Goal: Register for event/course

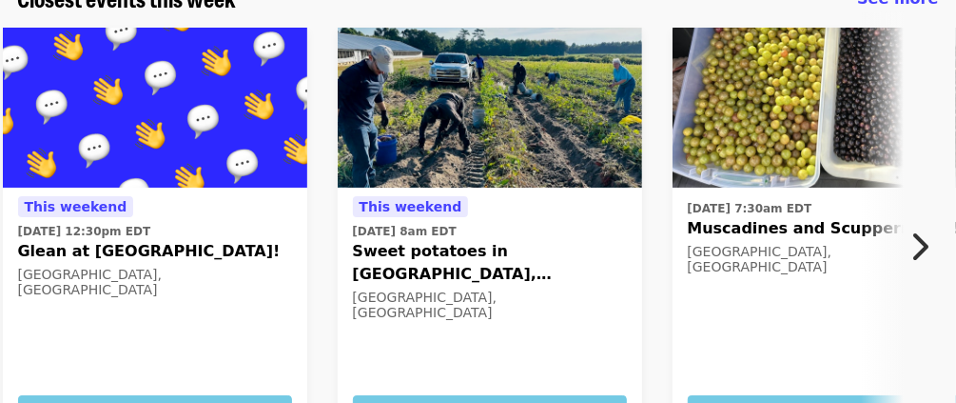
scroll to position [95, 0]
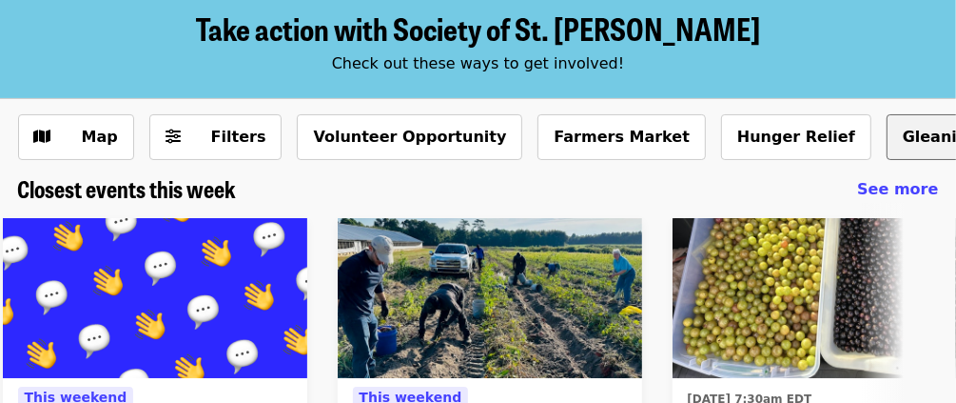
click at [887, 136] on button "Gleaning" at bounding box center [941, 137] width 108 height 46
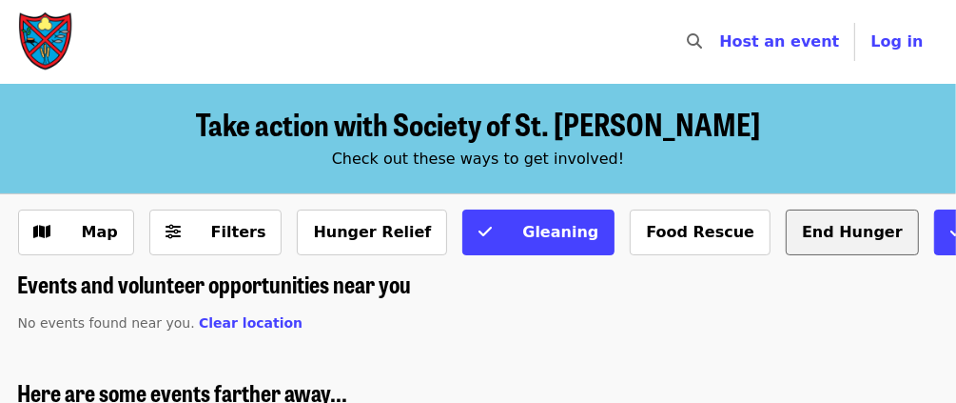
click at [786, 228] on button "End Hunger" at bounding box center [852, 232] width 133 height 46
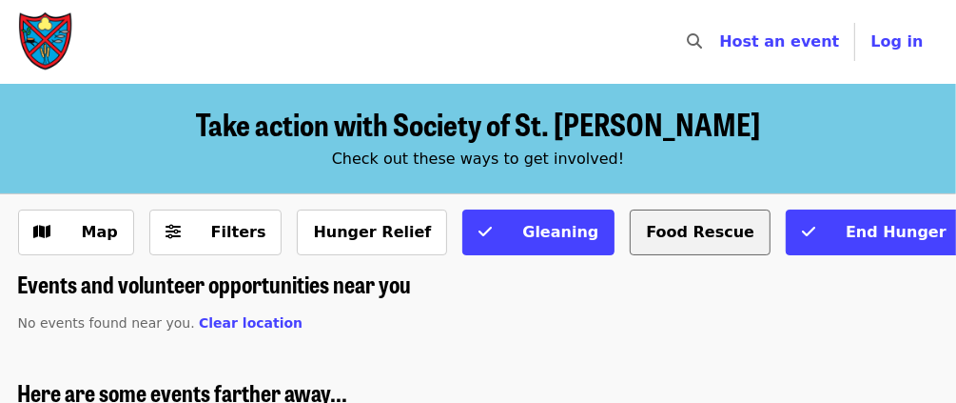
click at [630, 232] on button "Food Rescue" at bounding box center [700, 232] width 141 height 46
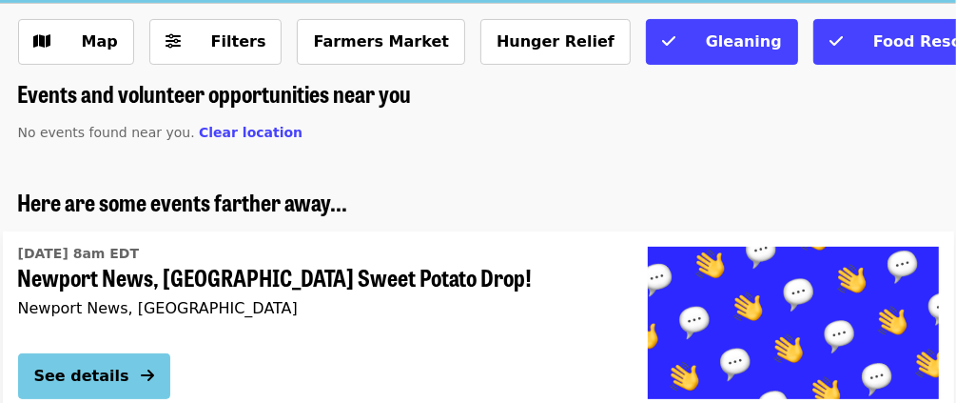
scroll to position [286, 0]
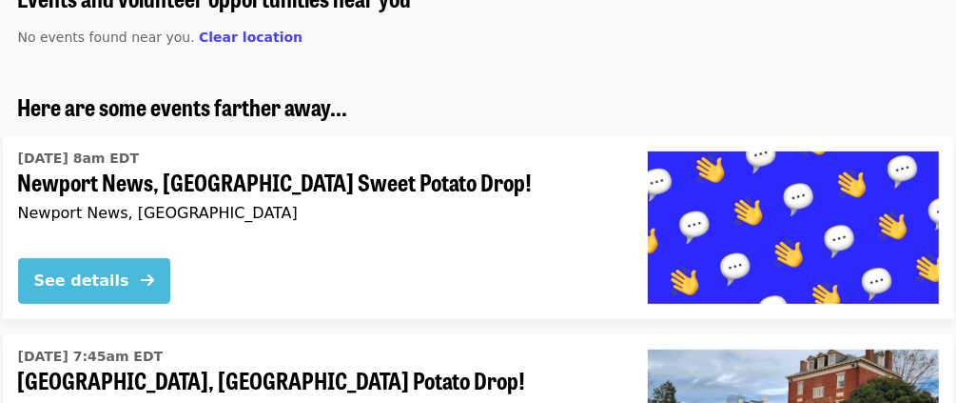
click at [71, 282] on div "See details" at bounding box center [81, 280] width 95 height 23
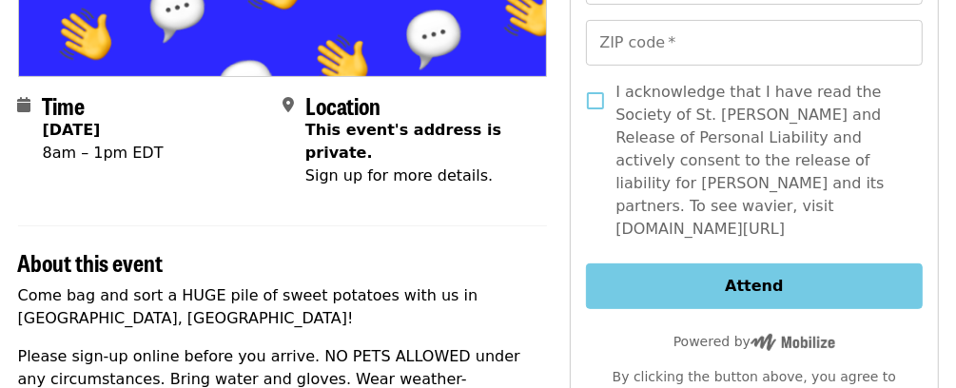
scroll to position [476, 0]
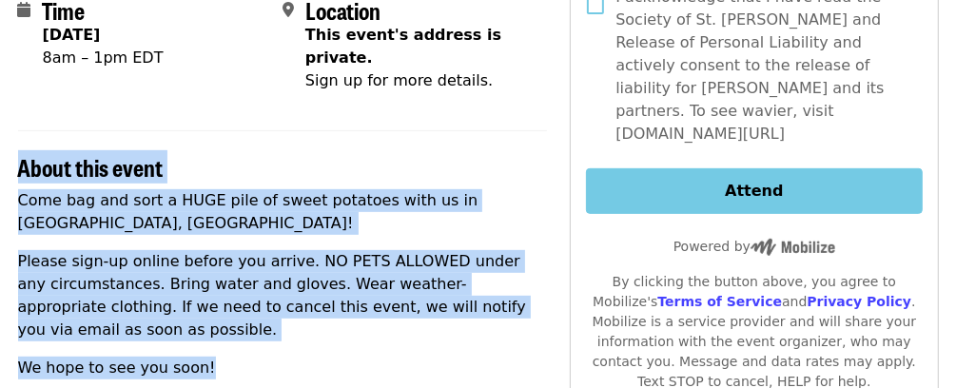
drag, startPoint x: 19, startPoint y: 142, endPoint x: 207, endPoint y: 290, distance: 239.2
click at [207, 290] on section "About this event Come bag and sort a HUGE pile of sweet potatoes with us in [GE…" at bounding box center [283, 254] width 530 height 249
copy section "About this event Come bag and sort a HUGE pile of sweet potatoes with us in [GE…"
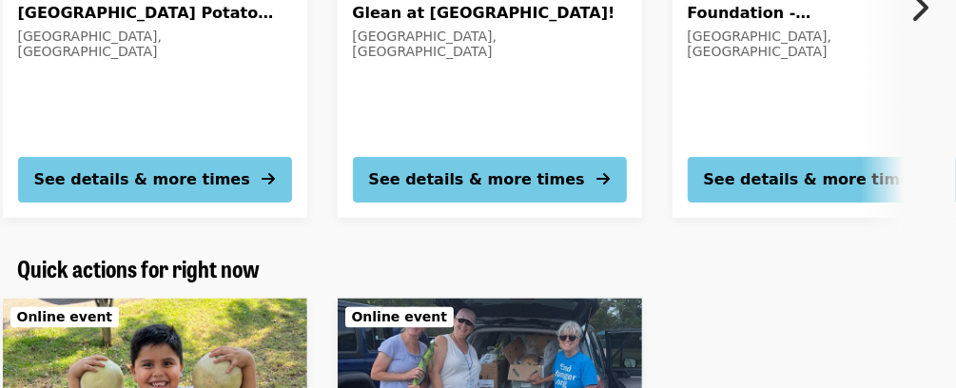
scroll to position [1875, 0]
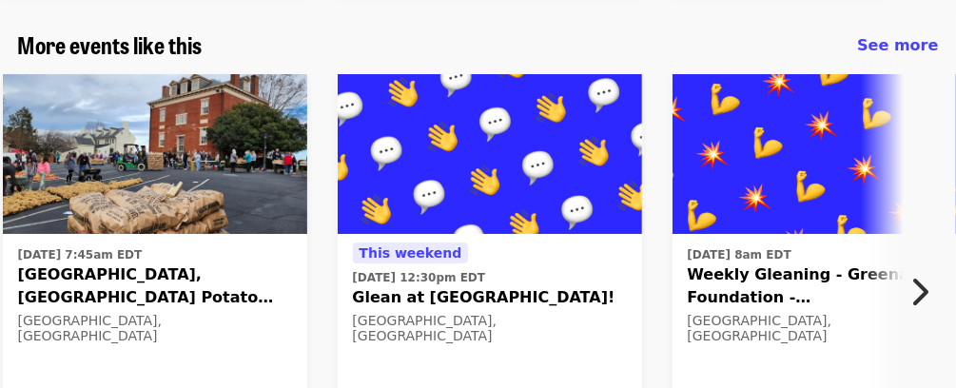
click at [85, 264] on span "[GEOGRAPHIC_DATA], [GEOGRAPHIC_DATA] Potato Drop!" at bounding box center [155, 287] width 274 height 46
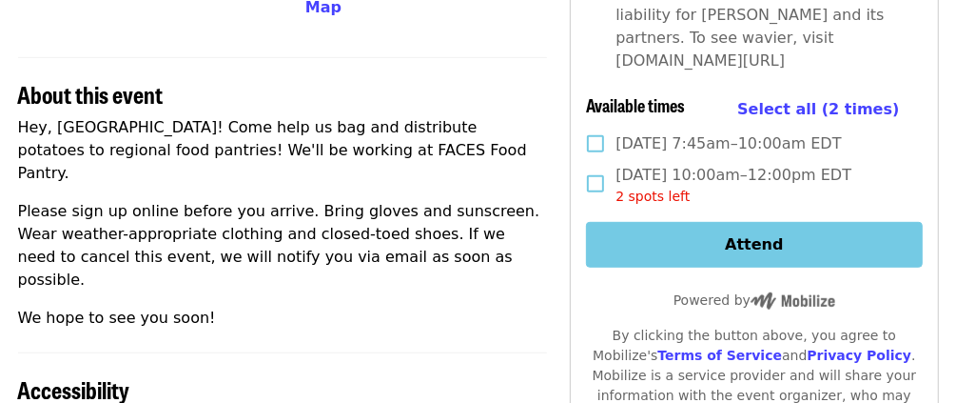
scroll to position [562, 0]
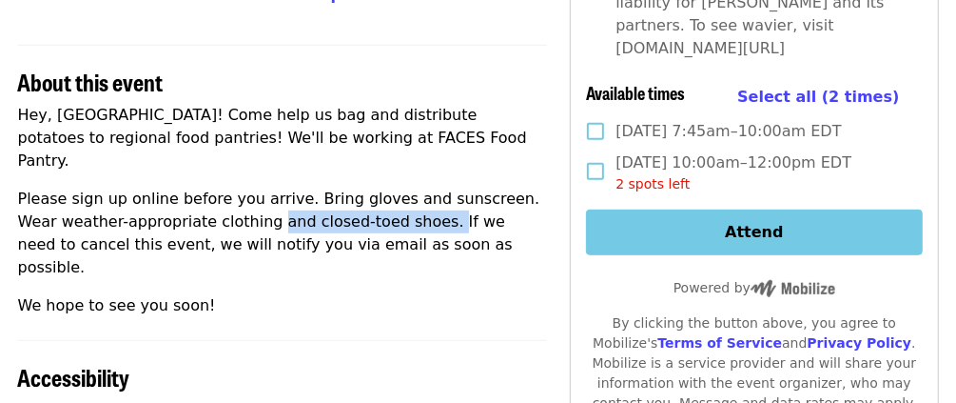
drag, startPoint x: 369, startPoint y: 198, endPoint x: 212, endPoint y: 198, distance: 157.0
click at [212, 198] on p "Please sign up online before you arrive. Bring gloves and sunscreen. Wear weath…" at bounding box center [283, 232] width 530 height 91
copy p "and closed-toed shoes."
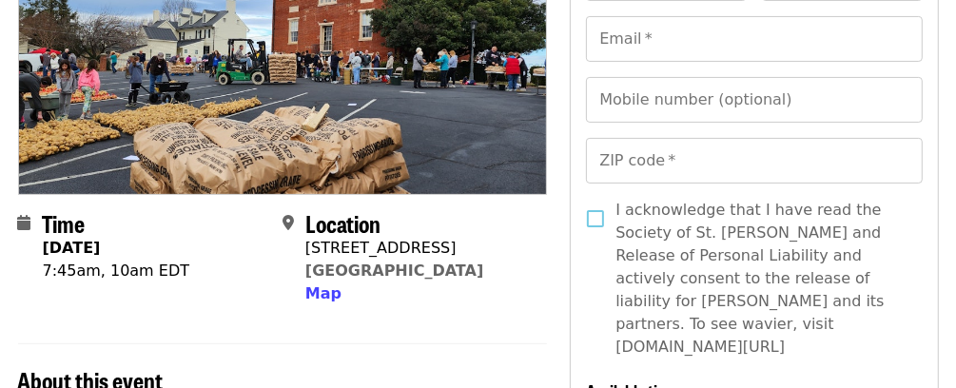
scroll to position [0, 0]
